Goal: Subscribe to service/newsletter

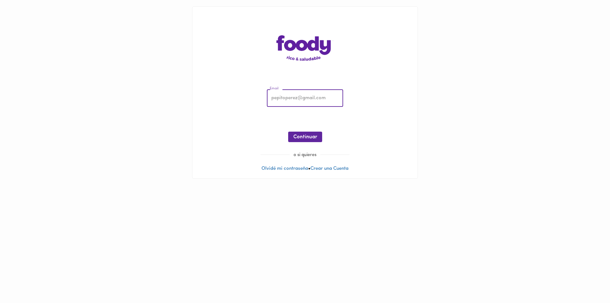
click at [314, 95] on input "email" at bounding box center [305, 98] width 76 height 17
type input "[EMAIL_ADDRESS][DOMAIN_NAME]"
click at [311, 139] on span "Continuar" at bounding box center [305, 137] width 24 height 6
click at [319, 133] on button "Ingresar" at bounding box center [305, 136] width 30 height 10
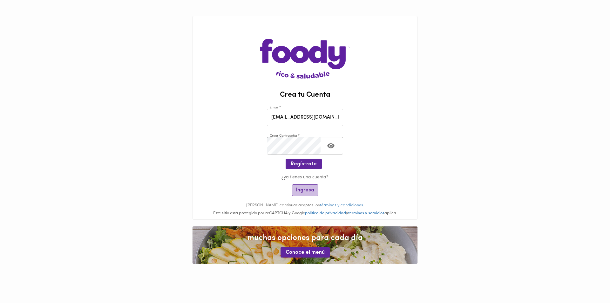
click at [303, 188] on span "Ingresa" at bounding box center [305, 190] width 18 height 6
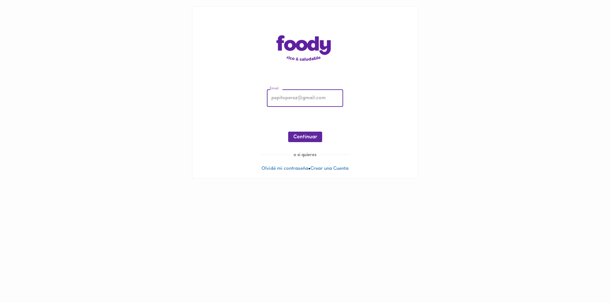
click at [298, 97] on input "email" at bounding box center [305, 98] width 76 height 17
type input "[EMAIL_ADDRESS][DOMAIN_NAME]"
click at [313, 140] on span "Continuar" at bounding box center [305, 137] width 24 height 6
click at [260, 105] on div "Email [EMAIL_ADDRESS][DOMAIN_NAME] Email Contraseña Contraseña ¡Oops! Recuperar…" at bounding box center [305, 117] width 212 height 69
click at [299, 141] on button "Ingresar" at bounding box center [305, 136] width 30 height 10
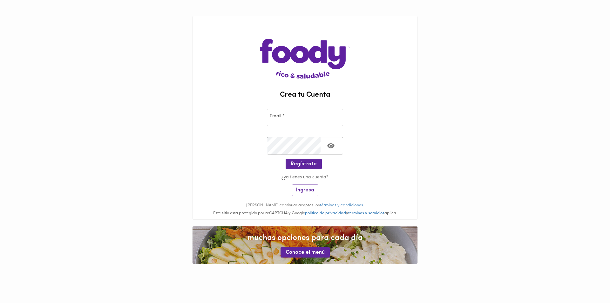
type input "[EMAIL_ADDRESS][DOMAIN_NAME]"
click at [308, 164] on span "Regístrate" at bounding box center [304, 164] width 26 height 6
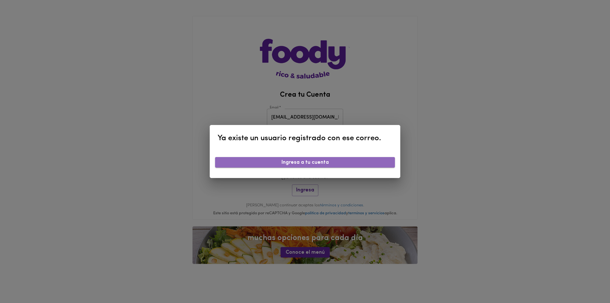
click at [309, 163] on span "Ingresa a tu cuenta" at bounding box center [305, 162] width 170 height 6
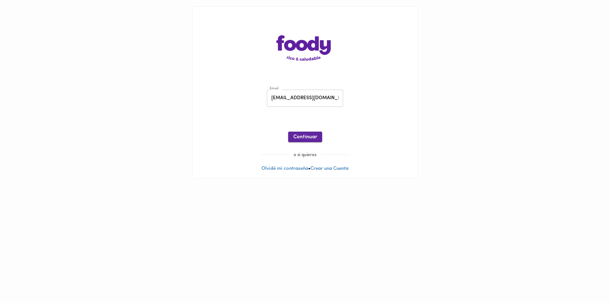
click at [310, 135] on span "Continuar" at bounding box center [305, 137] width 24 height 6
click at [304, 139] on span "Ingresar" at bounding box center [305, 137] width 20 height 6
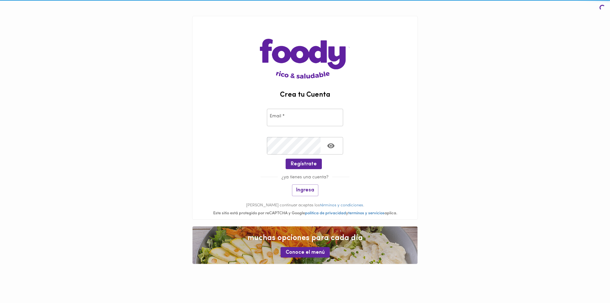
type input "[EMAIL_ADDRESS][DOMAIN_NAME]"
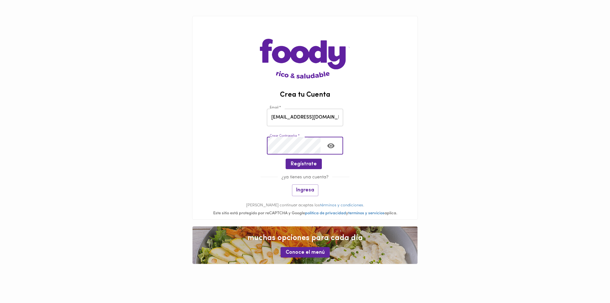
click at [234, 144] on div "Crear Contraseña * Crear Contraseña *" at bounding box center [304, 144] width 225 height 28
click at [332, 145] on icon "Toggle password visibility" at bounding box center [331, 146] width 8 height 8
click at [310, 191] on span "Ingresa" at bounding box center [305, 190] width 18 height 6
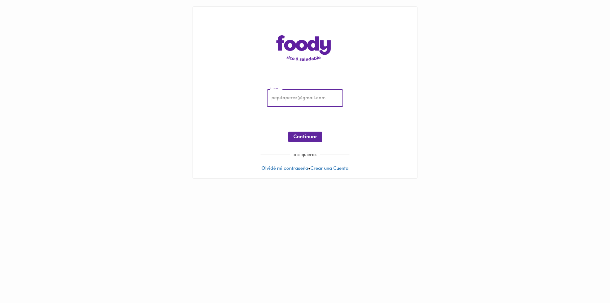
click at [318, 102] on input "email" at bounding box center [305, 98] width 76 height 17
type input "[EMAIL_ADDRESS][DOMAIN_NAME]"
click at [308, 133] on button "Continuar" at bounding box center [305, 136] width 34 height 10
click at [230, 118] on div "Email [EMAIL_ADDRESS][DOMAIN_NAME] Email Contraseña Contraseña ¡Oops! Recuperar…" at bounding box center [305, 117] width 212 height 69
click at [296, 140] on span "Ingresar" at bounding box center [305, 137] width 20 height 6
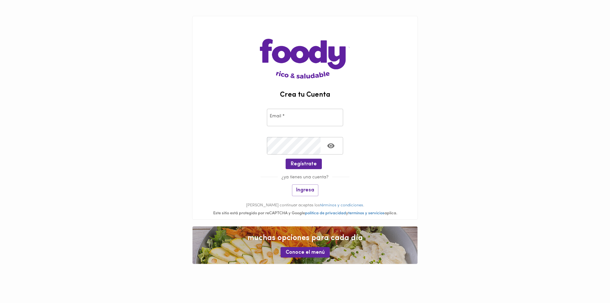
type input "[EMAIL_ADDRESS][DOMAIN_NAME]"
click at [304, 189] on span "Ingresa" at bounding box center [305, 190] width 18 height 6
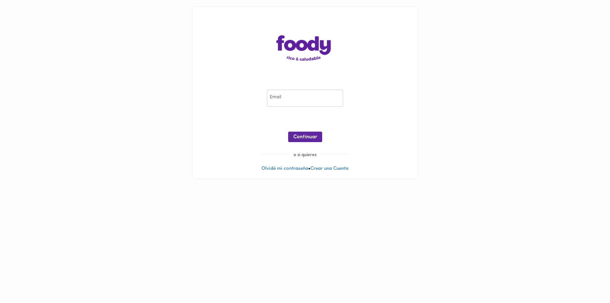
click at [302, 95] on input "email" at bounding box center [305, 98] width 76 height 17
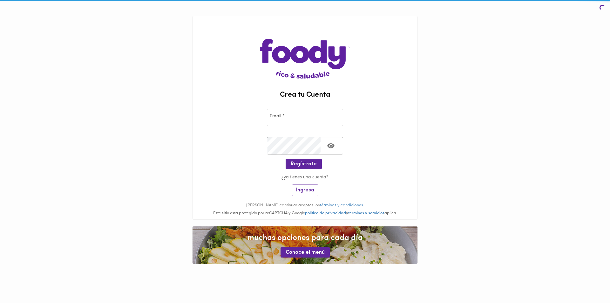
type input "[EMAIL_ADDRESS][DOMAIN_NAME]"
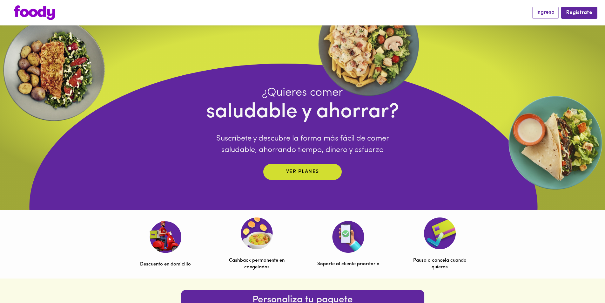
scroll to position [25, 0]
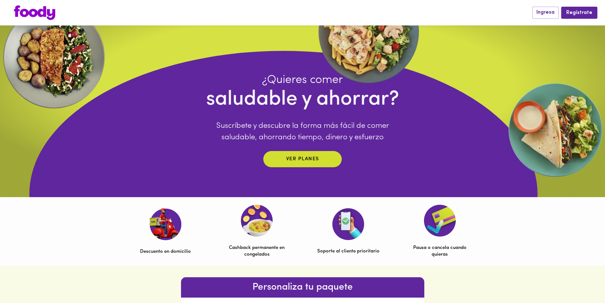
click at [299, 171] on div "¿Quieres comer saludable y ahorrar? Suscríbete y descubre la forma más fácil de…" at bounding box center [302, 194] width 635 height 286
drag, startPoint x: 295, startPoint y: 153, endPoint x: 299, endPoint y: 155, distance: 4.5
click at [296, 153] on button "Ver planes" at bounding box center [302, 159] width 78 height 16
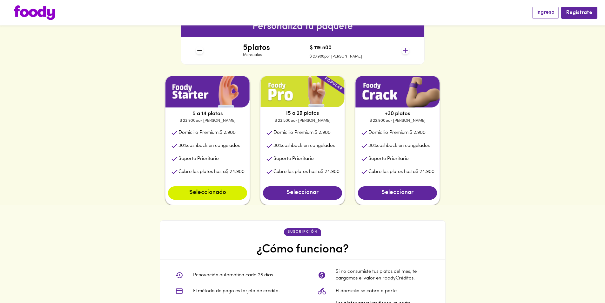
scroll to position [254, 0]
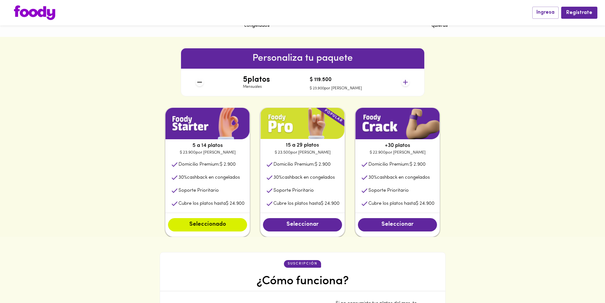
click at [406, 80] on icon at bounding box center [405, 82] width 8 height 8
click at [406, 80] on icon at bounding box center [405, 82] width 5 height 5
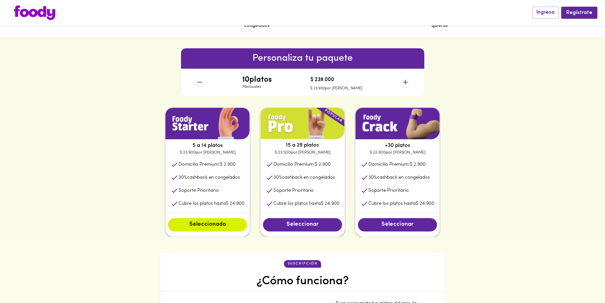
click at [406, 80] on icon at bounding box center [405, 82] width 5 height 5
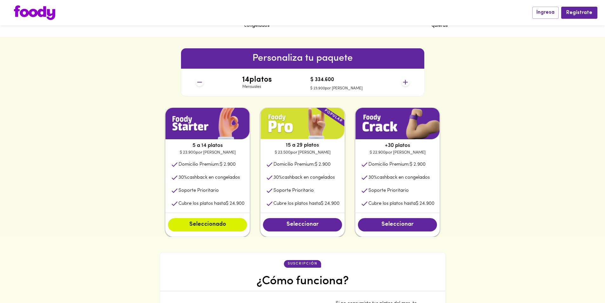
click at [406, 80] on icon at bounding box center [405, 82] width 5 height 5
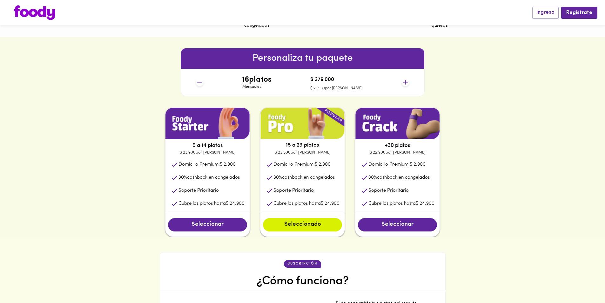
click at [200, 83] on icon at bounding box center [200, 82] width 8 height 8
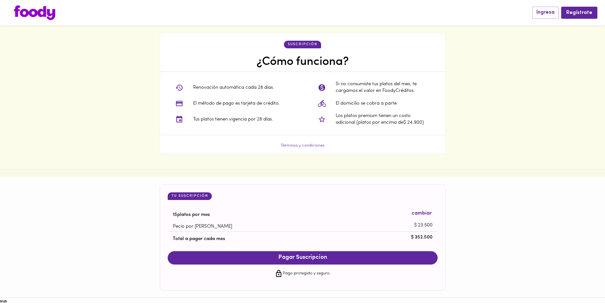
scroll to position [526, 0]
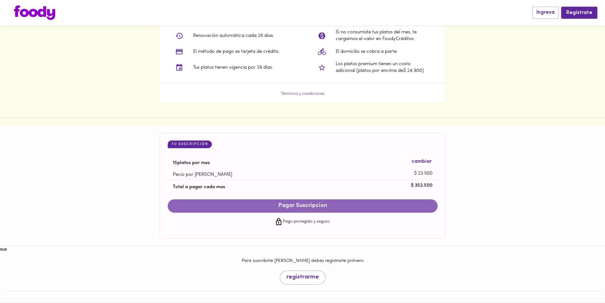
click at [312, 205] on span "Pagar Suscripcion" at bounding box center [302, 205] width 257 height 7
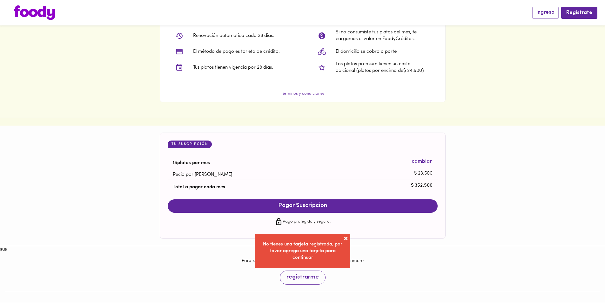
click at [307, 277] on span "registrarme" at bounding box center [302, 277] width 32 height 7
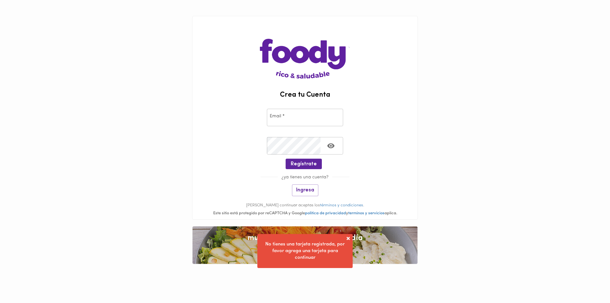
type input "[EMAIL_ADDRESS][DOMAIN_NAME]"
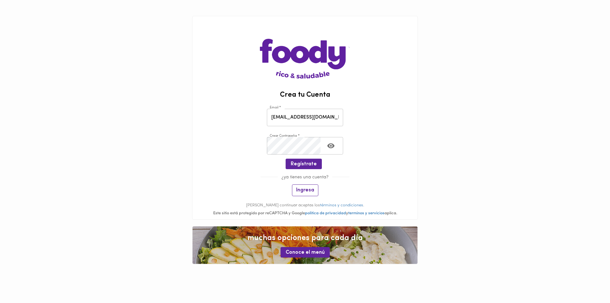
click at [303, 191] on span "Ingresa" at bounding box center [305, 190] width 18 height 6
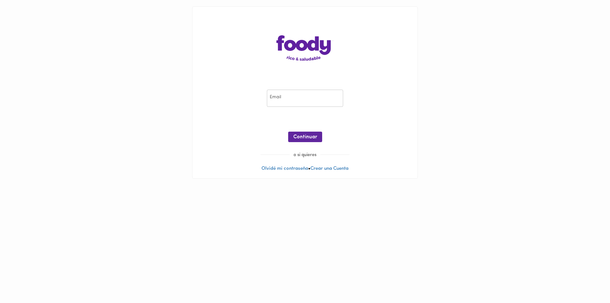
click at [309, 104] on input "email" at bounding box center [305, 98] width 76 height 17
type input "[EMAIL_ADDRESS][DOMAIN_NAME]"
click at [308, 136] on span "Continuar" at bounding box center [305, 137] width 24 height 6
click at [309, 136] on span "Ingresar" at bounding box center [305, 137] width 20 height 6
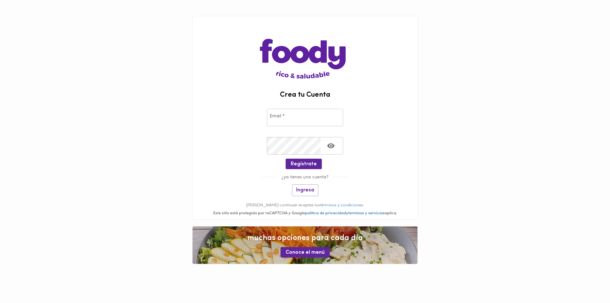
type input "[EMAIL_ADDRESS][DOMAIN_NAME]"
click at [310, 187] on span "Ingresa" at bounding box center [305, 190] width 18 height 6
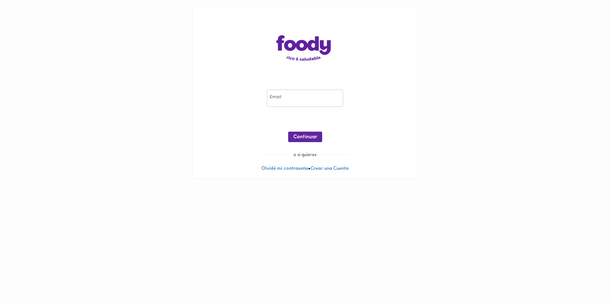
click at [308, 88] on div "Email Email" at bounding box center [304, 98] width 79 height 21
click at [314, 97] on input "email" at bounding box center [305, 98] width 76 height 17
type input "[EMAIL_ADDRESS][DOMAIN_NAME]"
click at [310, 137] on span "Continuar" at bounding box center [305, 137] width 24 height 6
click at [312, 137] on span "Ingresar" at bounding box center [305, 137] width 20 height 6
